Goal: Entertainment & Leisure: Consume media (video, audio)

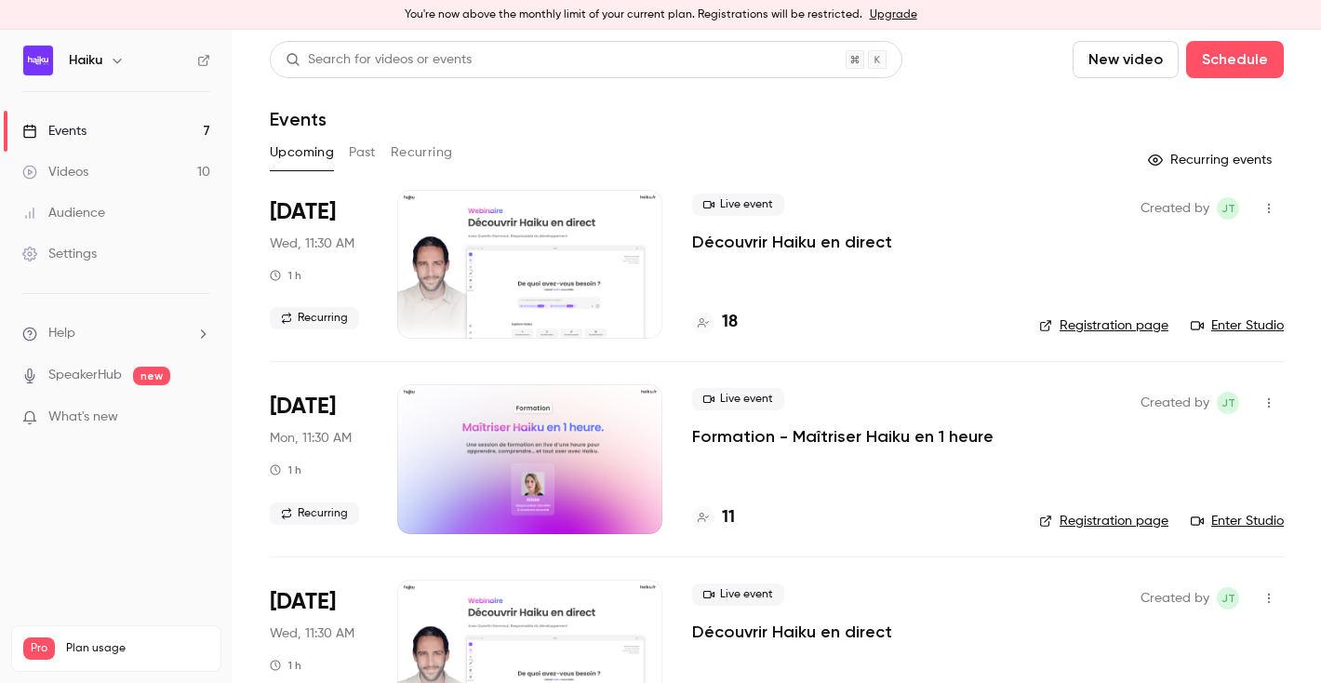
click at [90, 180] on link "Videos 10" at bounding box center [116, 172] width 232 height 41
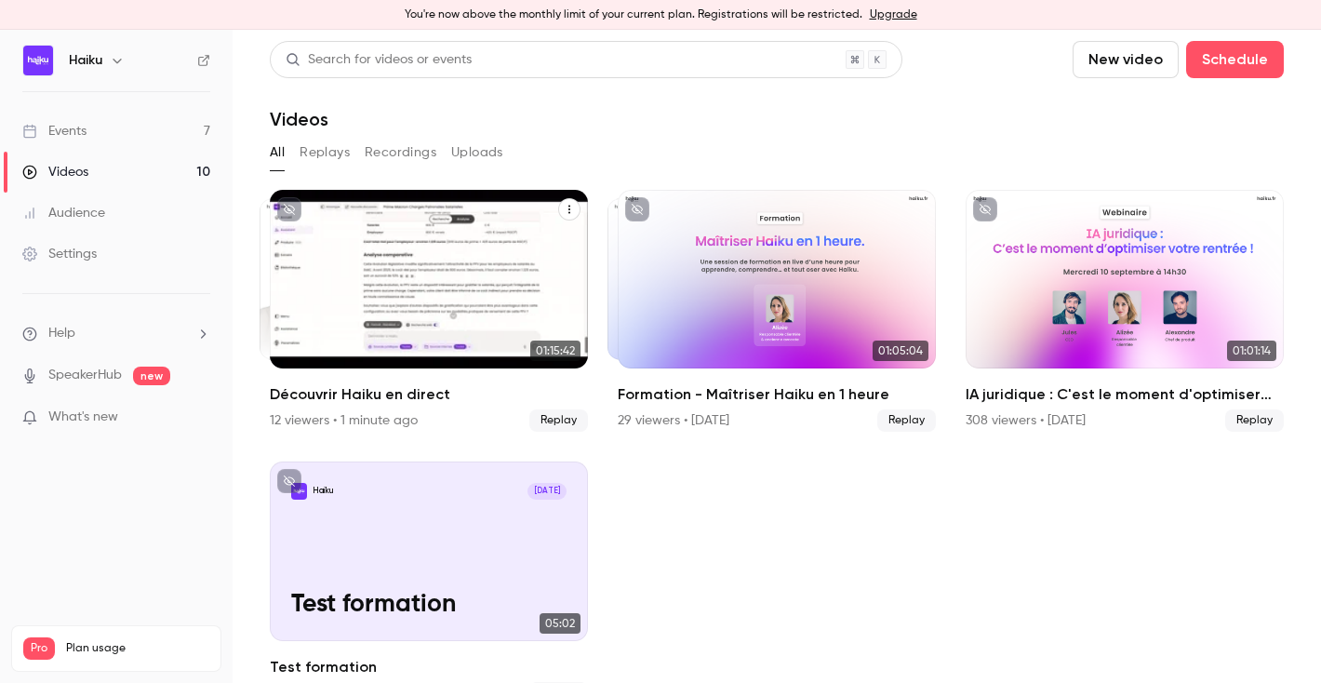
click at [392, 286] on div "Découvrir Haiku en direct" at bounding box center [429, 279] width 318 height 179
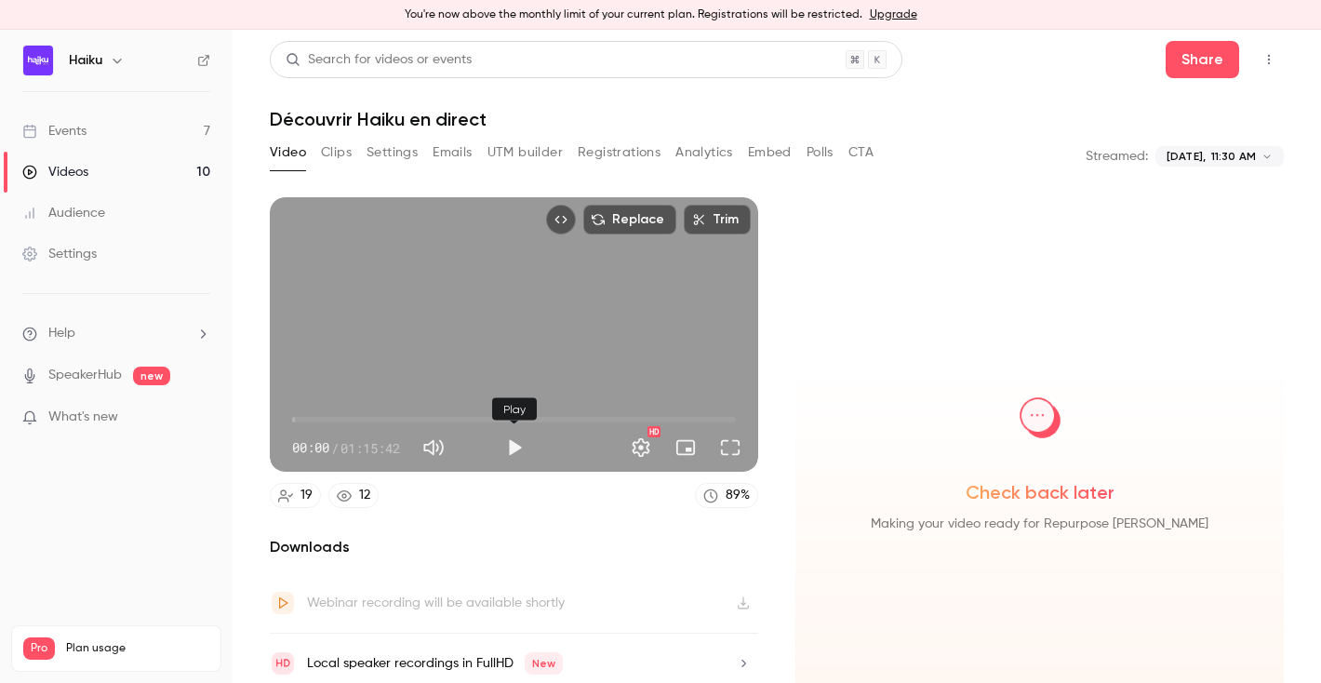
click at [508, 448] on button "Play" at bounding box center [514, 447] width 37 height 37
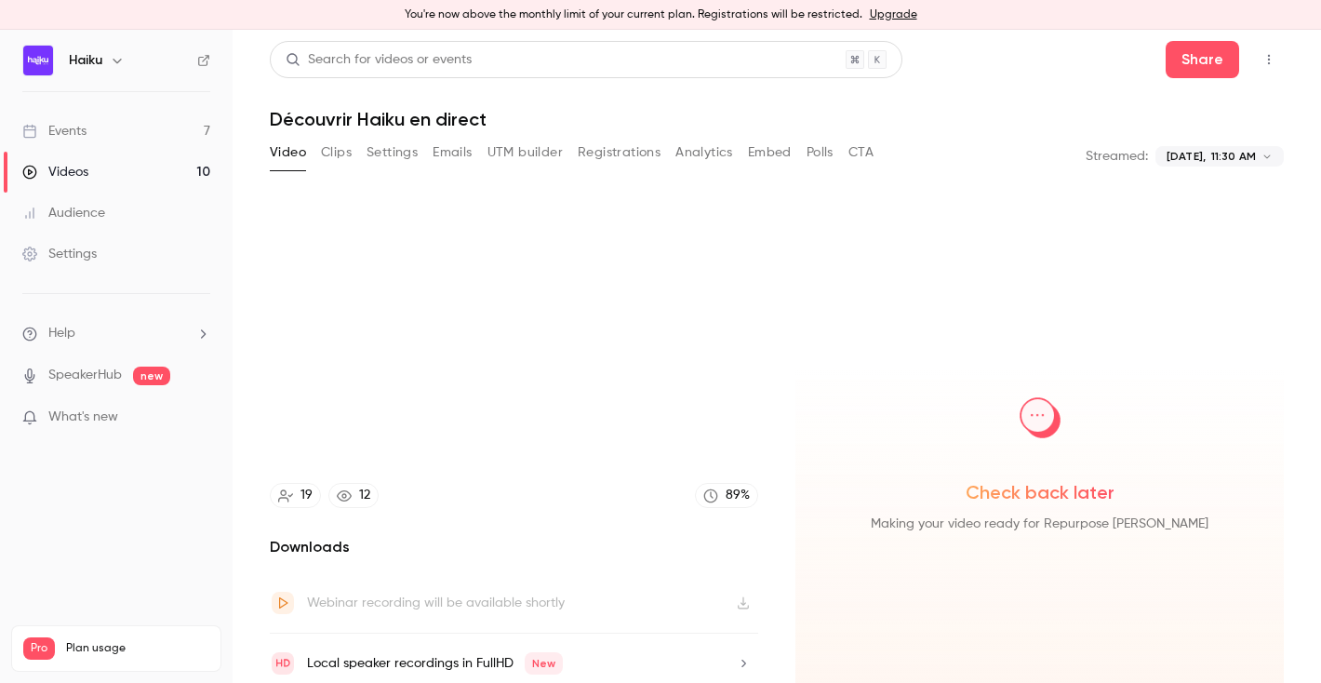
type input "****"
